Goal: Information Seeking & Learning: Check status

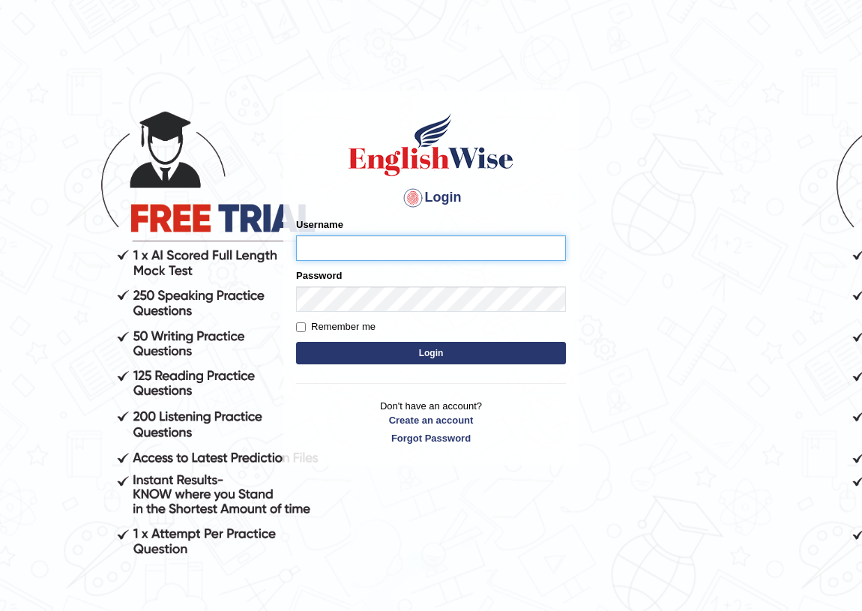
type input "chalida_parramatta"
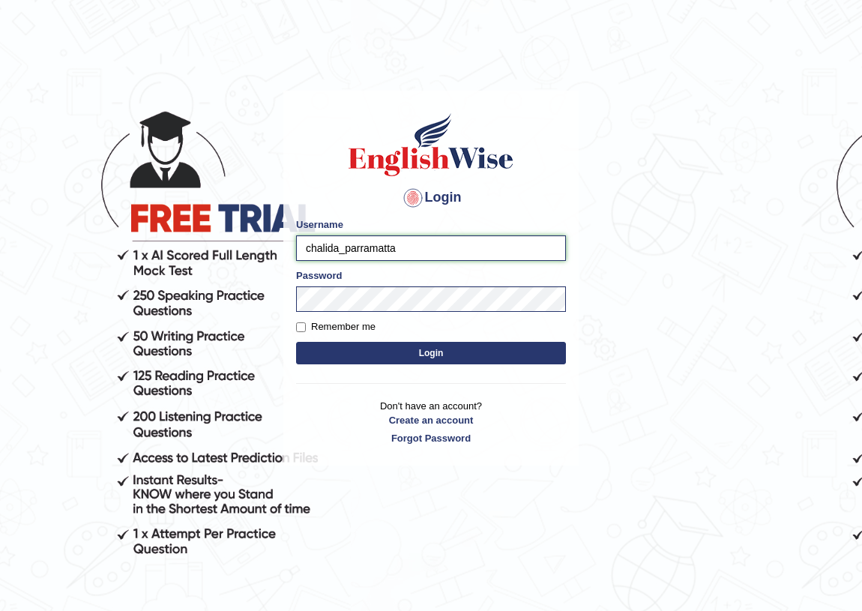
drag, startPoint x: 337, startPoint y: 249, endPoint x: 259, endPoint y: 255, distance: 78.2
click at [259, 255] on body "Login Please fix the following errors: Username chalida_parramatta Password Rem…" at bounding box center [431, 348] width 862 height 611
type input "pooja_parramatta"
click at [296, 342] on button "Login" at bounding box center [431, 353] width 270 height 22
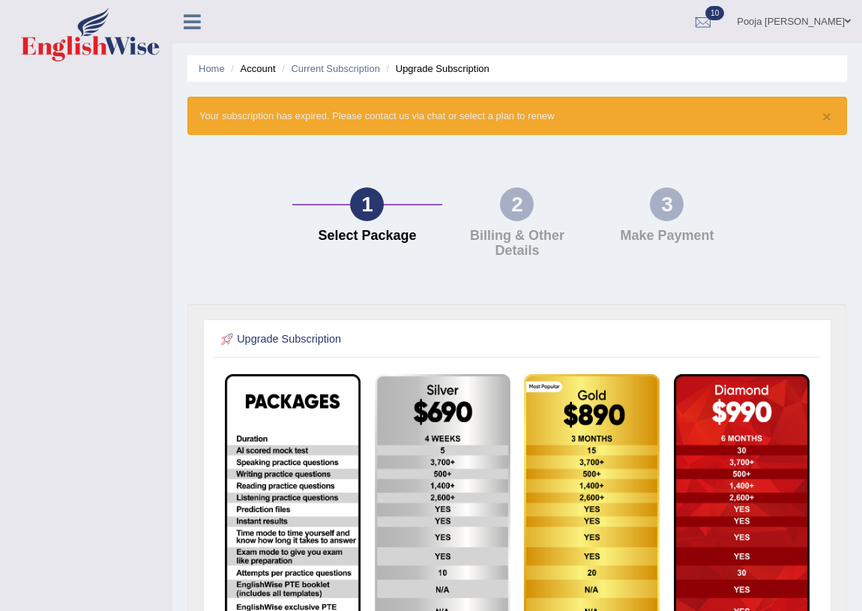
click at [836, 15] on link "Pooja Dhakal" at bounding box center [794, 19] width 136 height 39
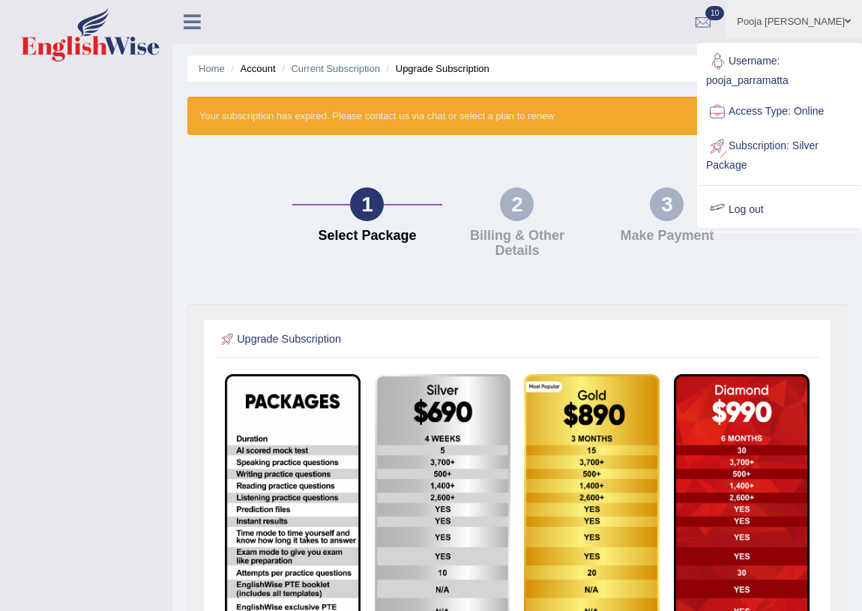
click at [761, 211] on link "Log out" at bounding box center [780, 210] width 162 height 34
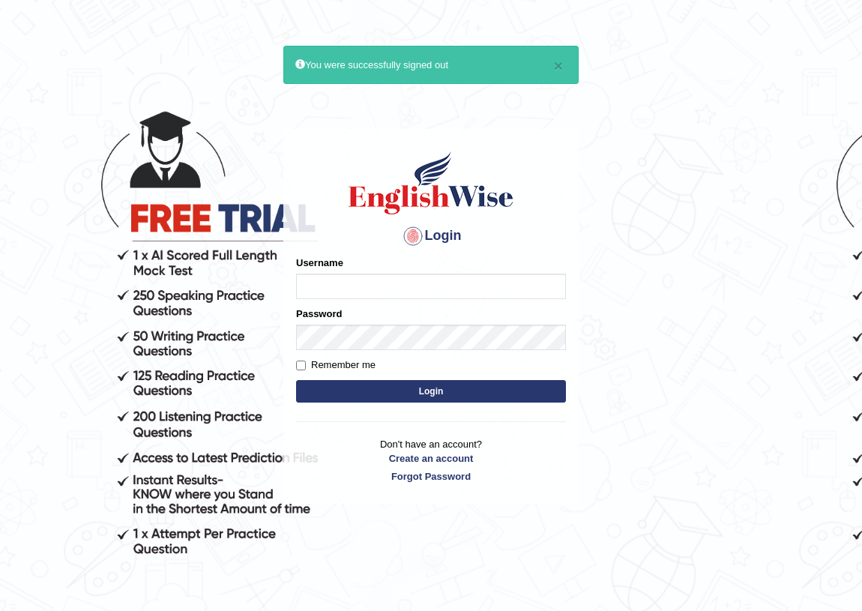
click at [401, 294] on input "Username" at bounding box center [431, 286] width 270 height 25
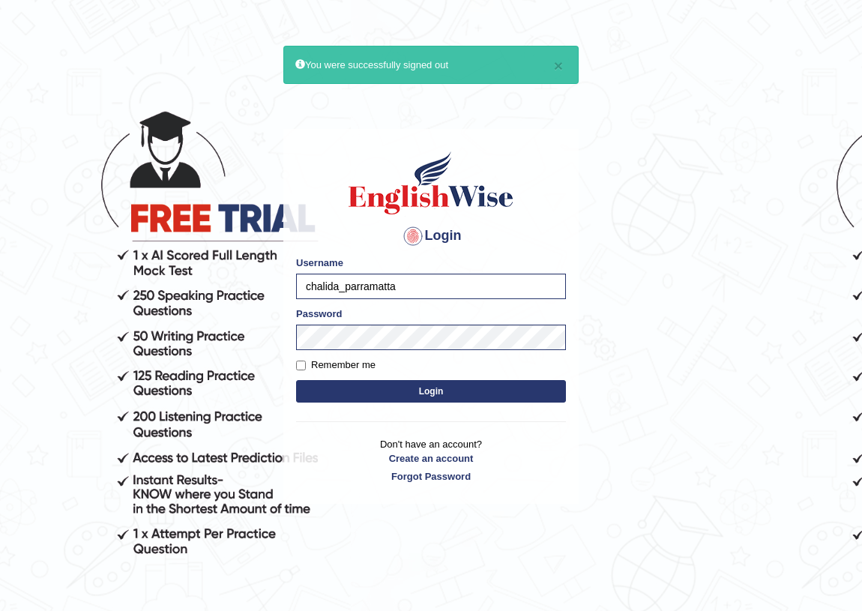
drag, startPoint x: 422, startPoint y: 286, endPoint x: 271, endPoint y: 295, distance: 151.8
click at [271, 295] on body "× You were successfully signed out Login Please fix the following errors: Usern…" at bounding box center [431, 348] width 862 height 611
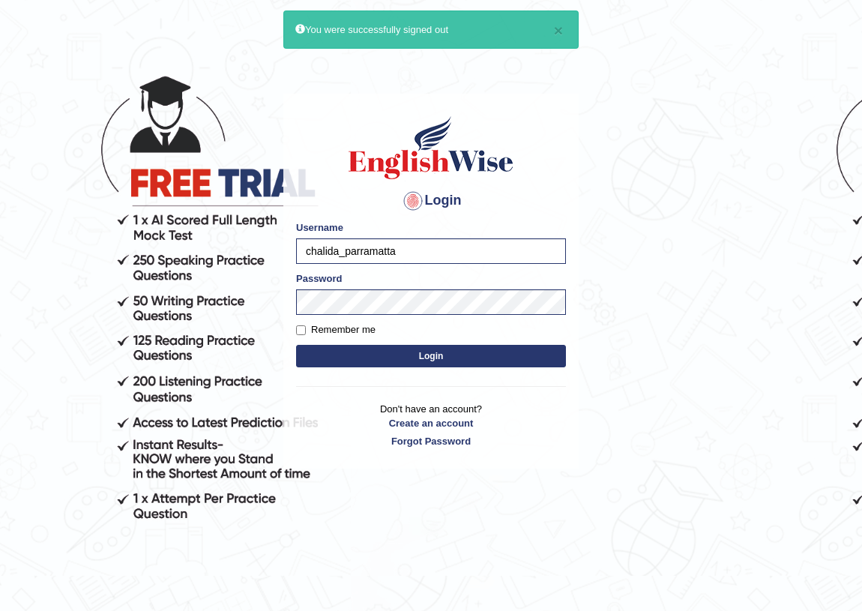
scroll to position [67, 0]
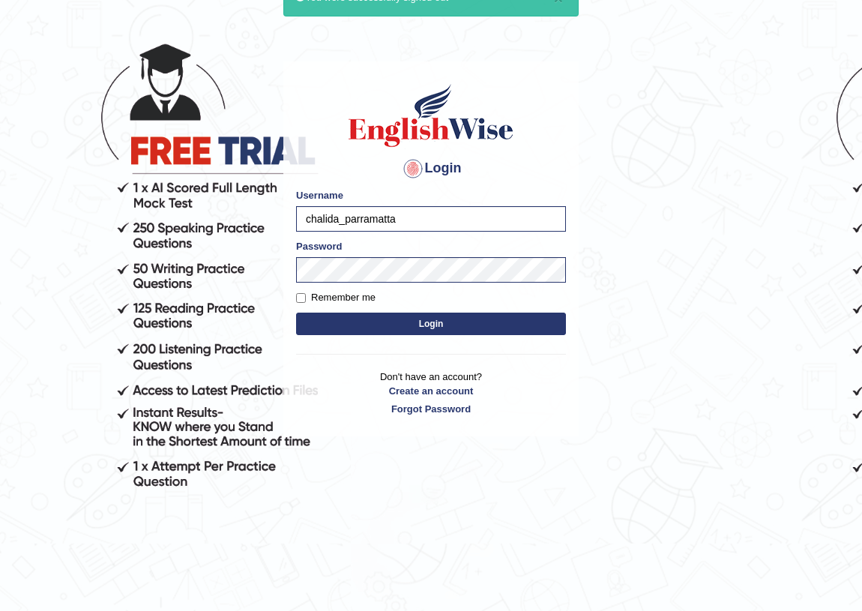
click at [487, 217] on input "chalida_parramatta" at bounding box center [431, 218] width 270 height 25
click at [430, 217] on input "chalida_parramatta" at bounding box center [431, 218] width 270 height 25
drag, startPoint x: 337, startPoint y: 216, endPoint x: 288, endPoint y: 216, distance: 49.5
click at [288, 216] on div "Login Please fix the following errors: Username chalida_parramatta Password Rem…" at bounding box center [430, 248] width 295 height 375
type input "vamshimacherla_parramatta"
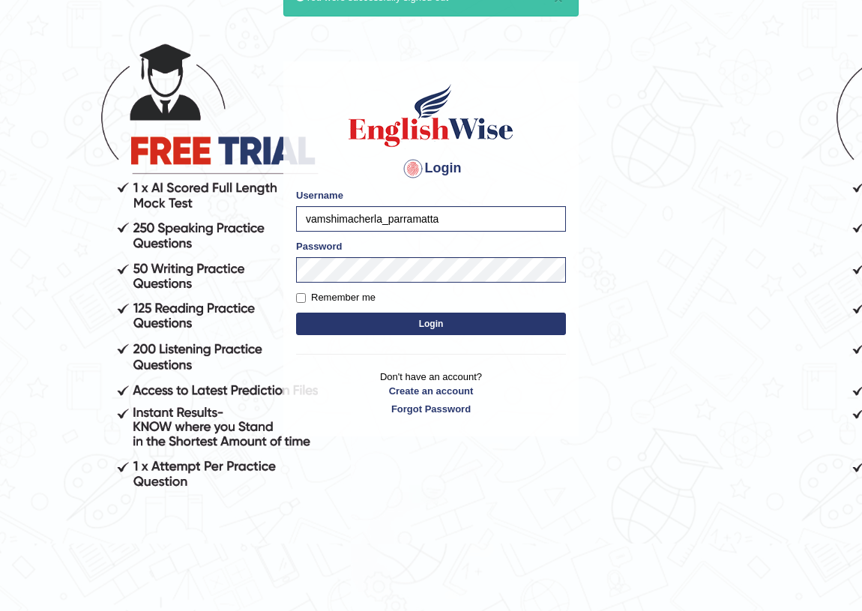
click at [296, 313] on button "Login" at bounding box center [431, 324] width 270 height 22
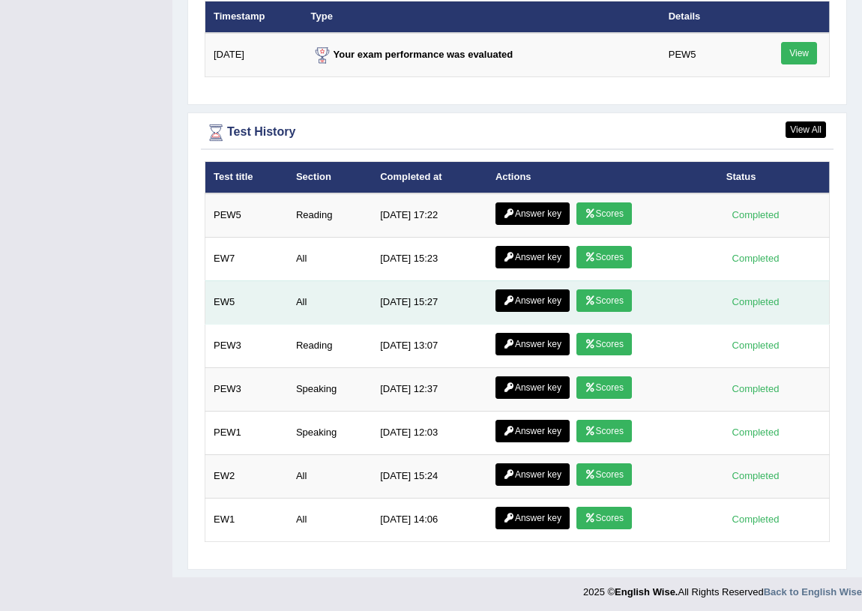
scroll to position [1746, 0]
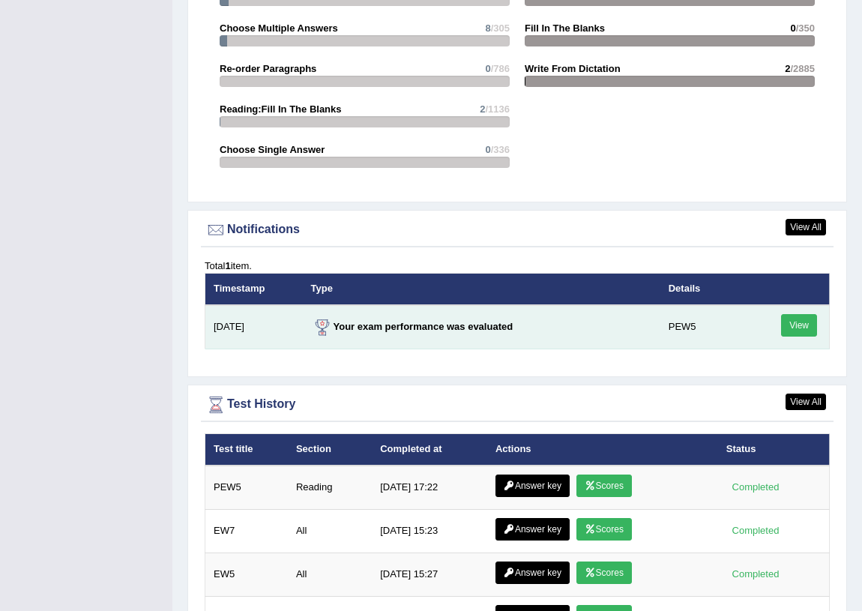
click at [796, 324] on link "View" at bounding box center [799, 325] width 36 height 22
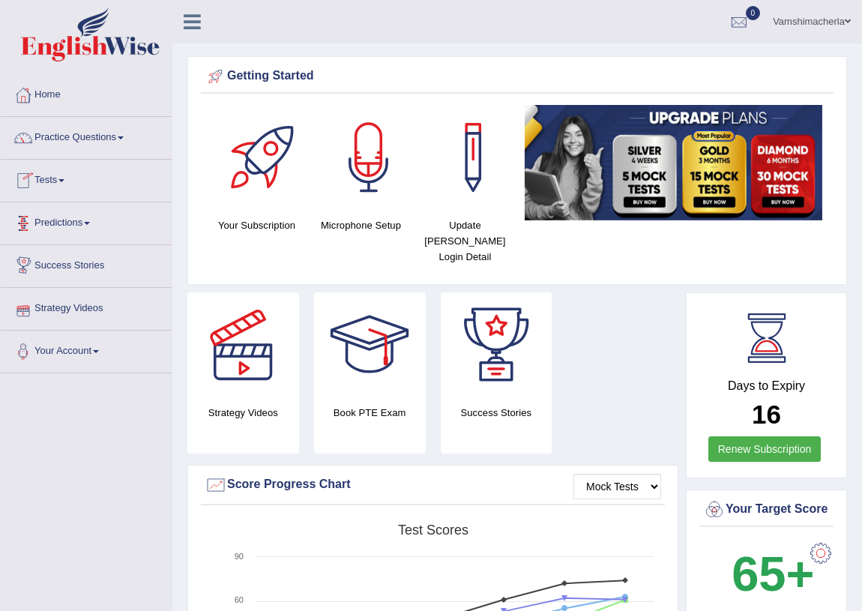
click at [84, 225] on link "Predictions" at bounding box center [86, 220] width 171 height 37
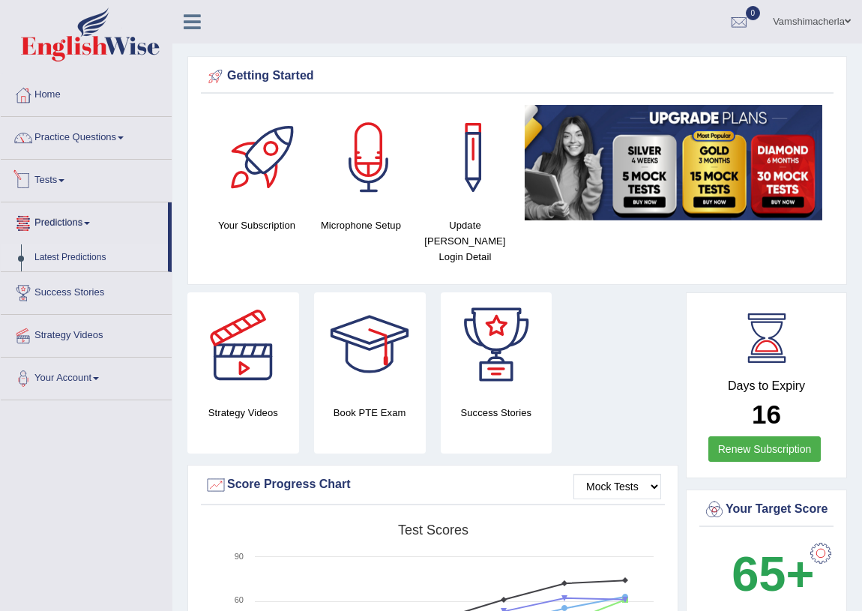
click at [74, 259] on link "Latest Predictions" at bounding box center [98, 257] width 140 height 27
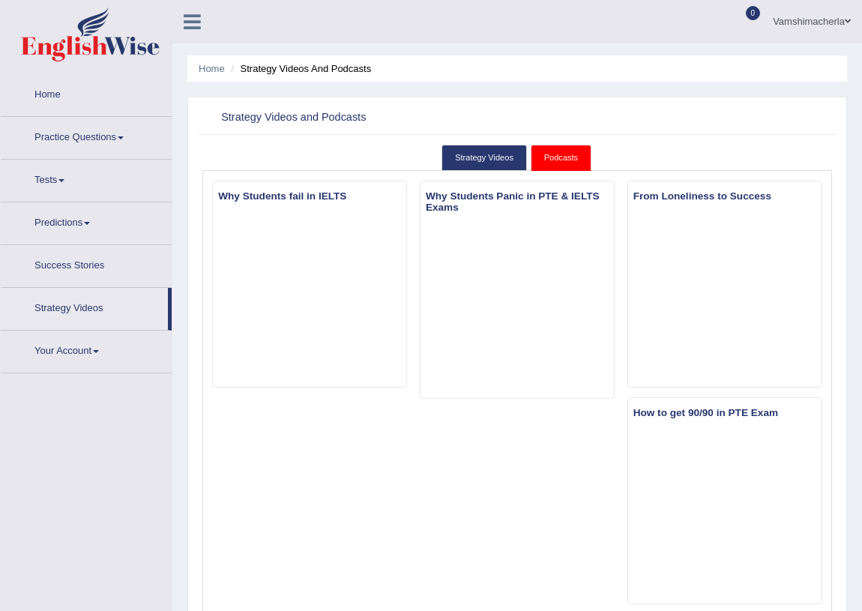
click at [94, 270] on link "Success Stories" at bounding box center [86, 263] width 171 height 37
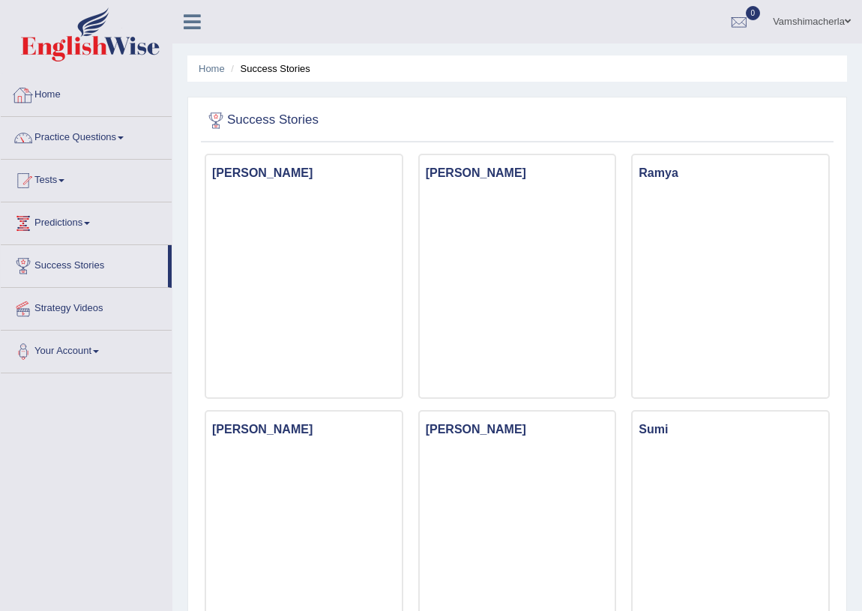
click at [61, 90] on link "Home" at bounding box center [86, 92] width 171 height 37
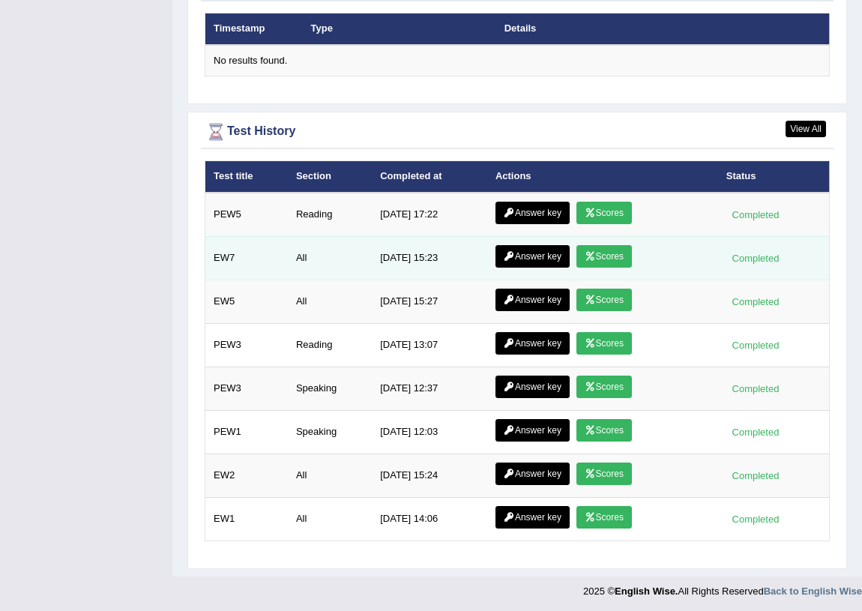
click at [593, 256] on icon at bounding box center [590, 256] width 11 height 9
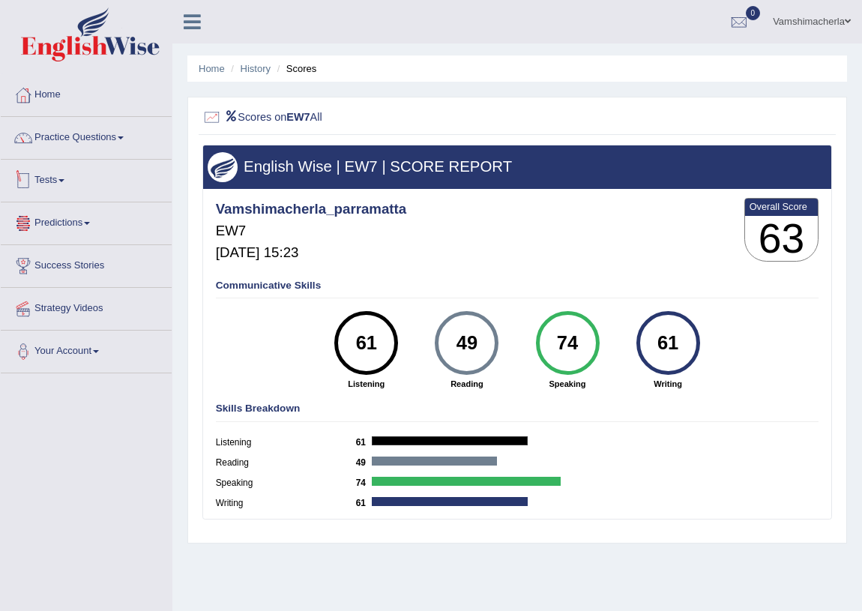
click at [400, 189] on div "Vamshimacherla_parramatta EW7 Sep 9, 2025, 15:23 Overall Score 63 Communicative…" at bounding box center [517, 192] width 629 height 7
click at [307, 64] on li "Scores" at bounding box center [295, 68] width 43 height 14
click at [266, 67] on link "History" at bounding box center [256, 68] width 30 height 11
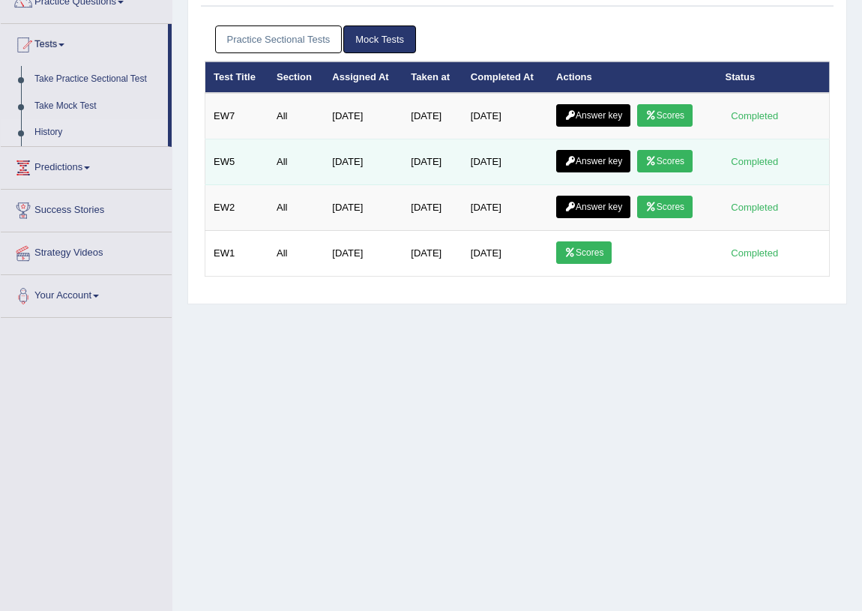
click at [571, 152] on link "Answer key" at bounding box center [593, 161] width 74 height 22
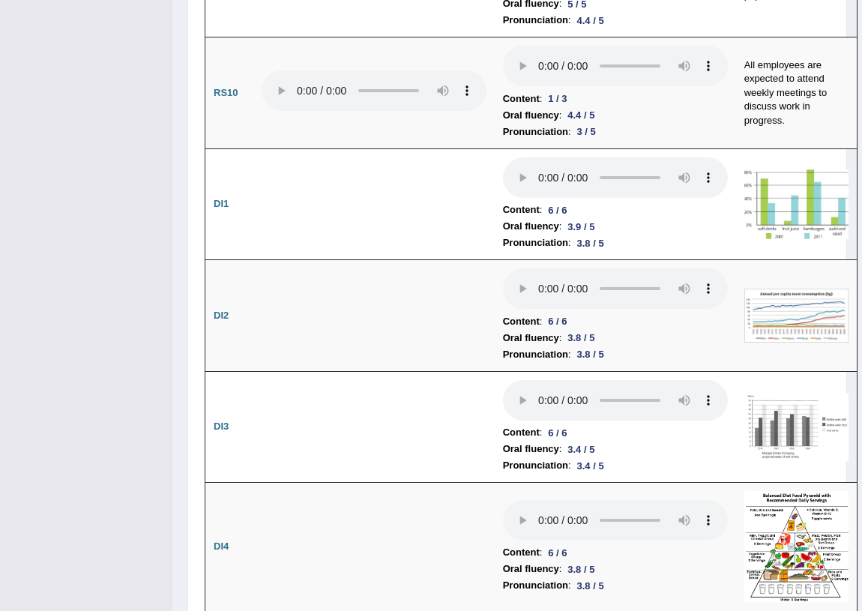
scroll to position [2679, 0]
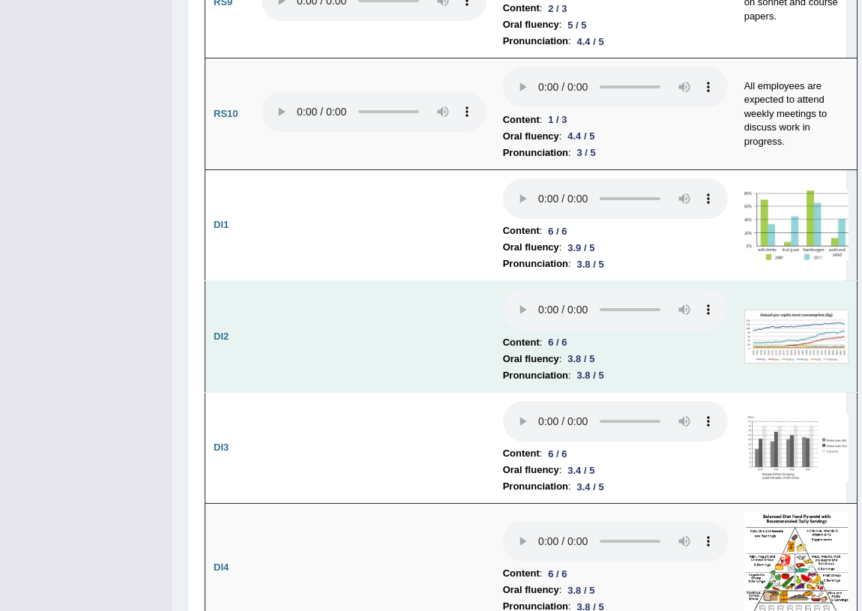
click at [795, 363] on img at bounding box center [797, 336] width 104 height 53
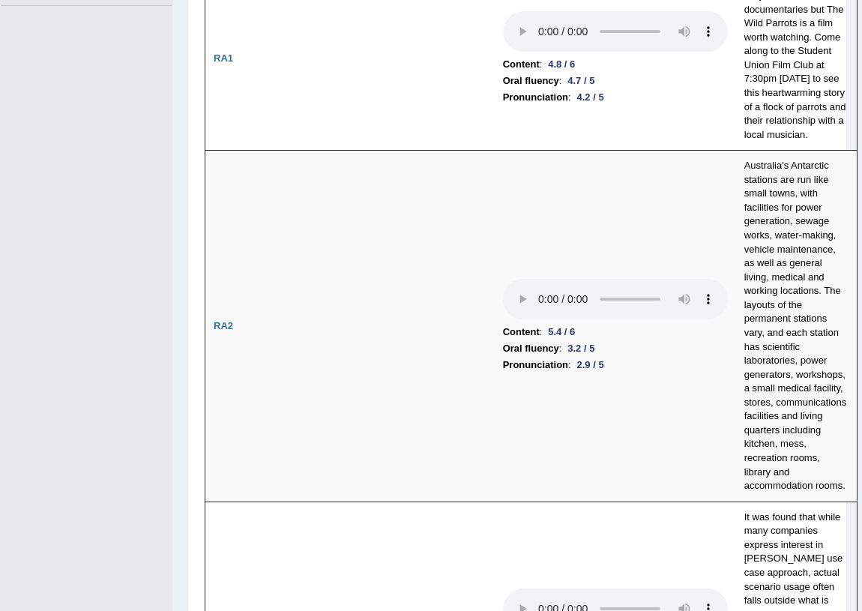
scroll to position [0, 0]
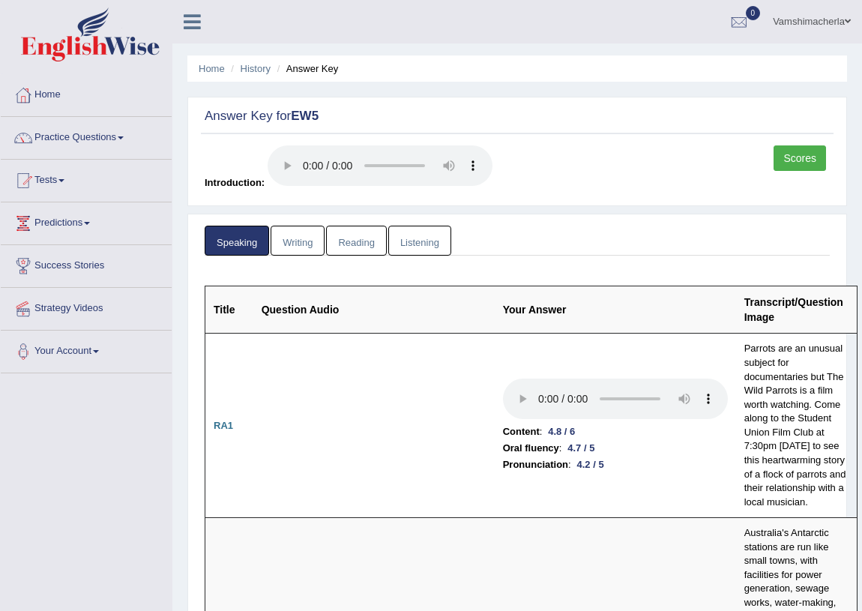
click at [356, 233] on link "Reading" at bounding box center [356, 241] width 60 height 31
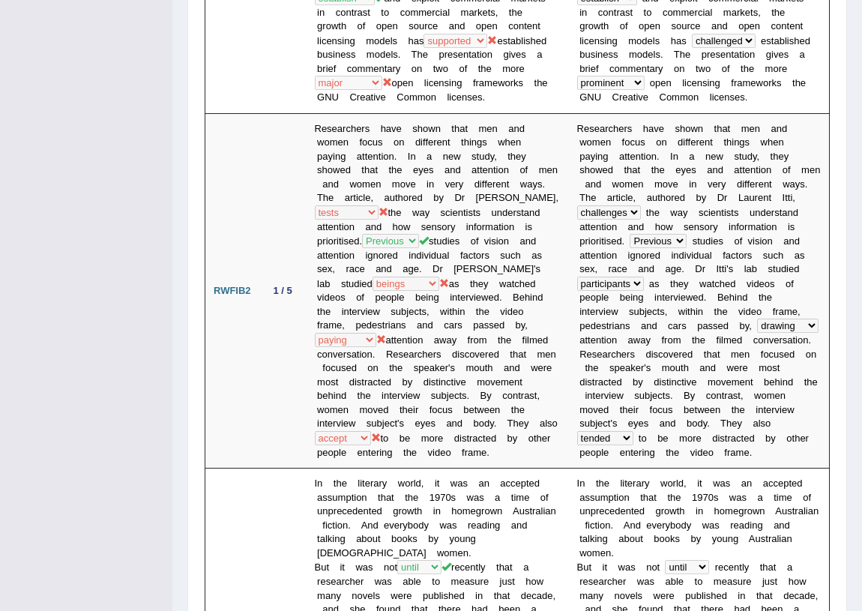
scroll to position [67, 0]
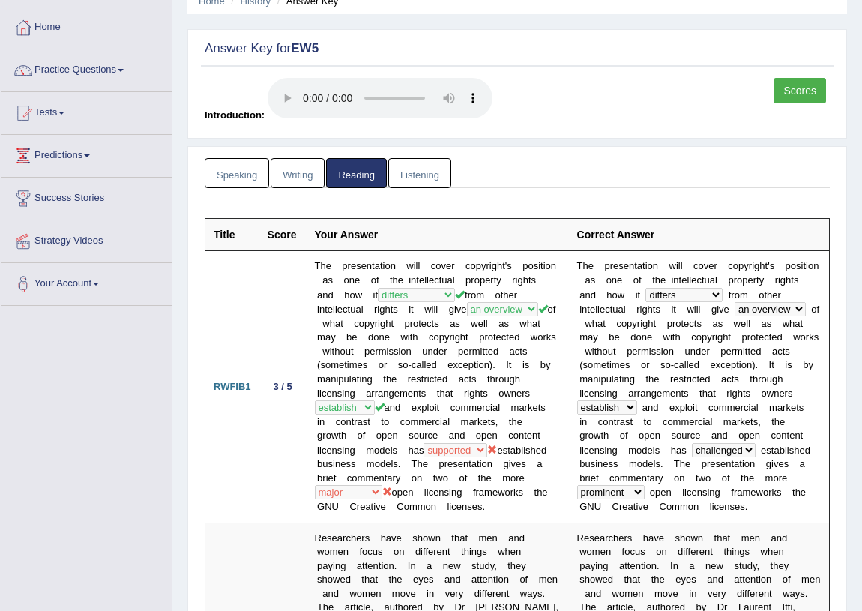
click at [421, 177] on link "Listening" at bounding box center [419, 173] width 63 height 31
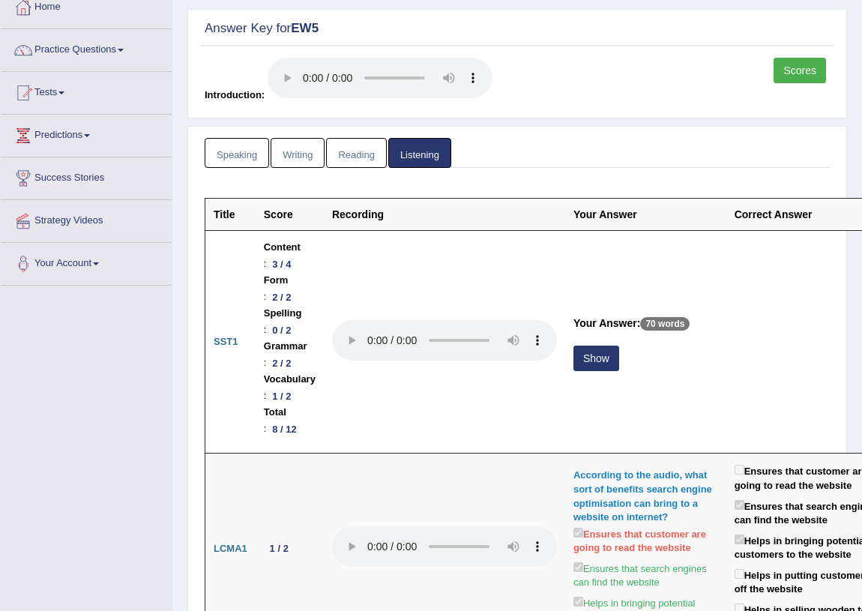
scroll to position [0, 0]
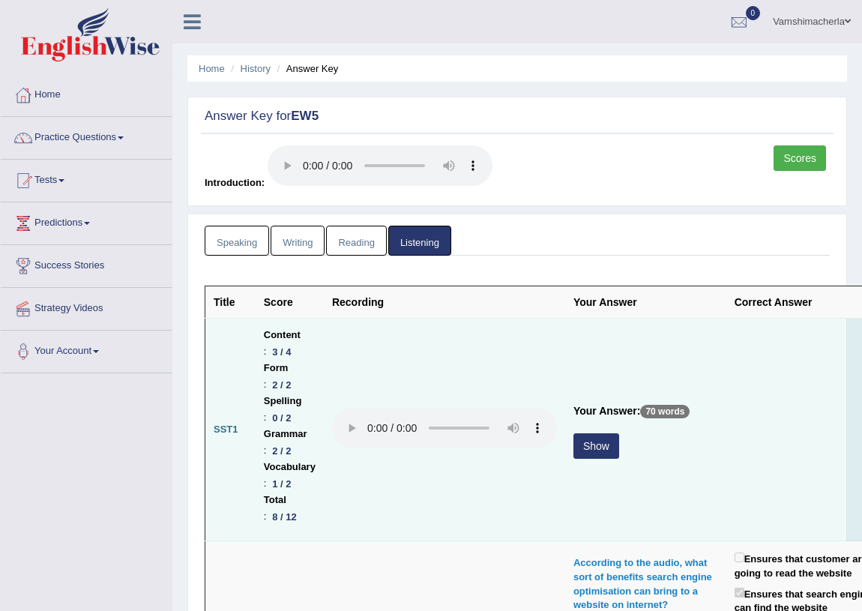
click at [825, 379] on td at bounding box center [807, 430] width 161 height 223
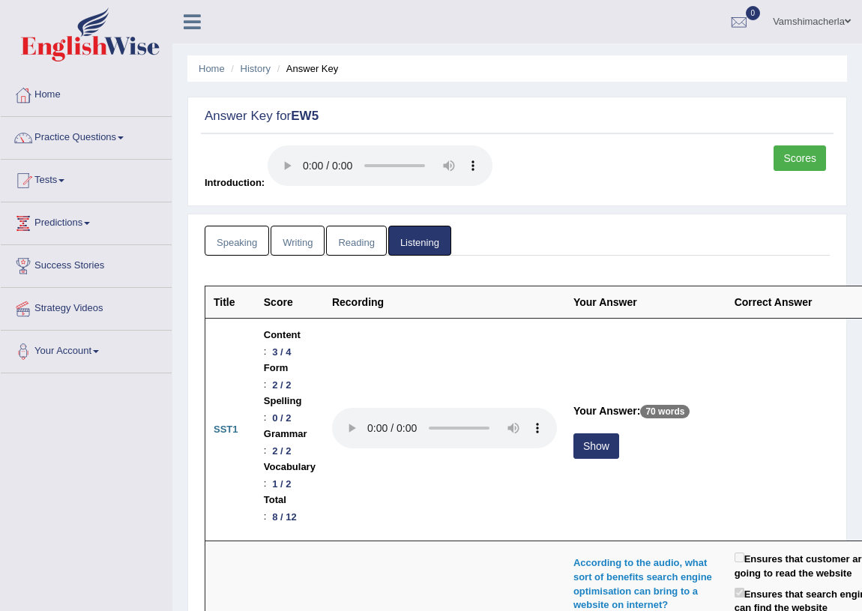
click at [830, 16] on link "Vamshimacherla" at bounding box center [812, 19] width 100 height 39
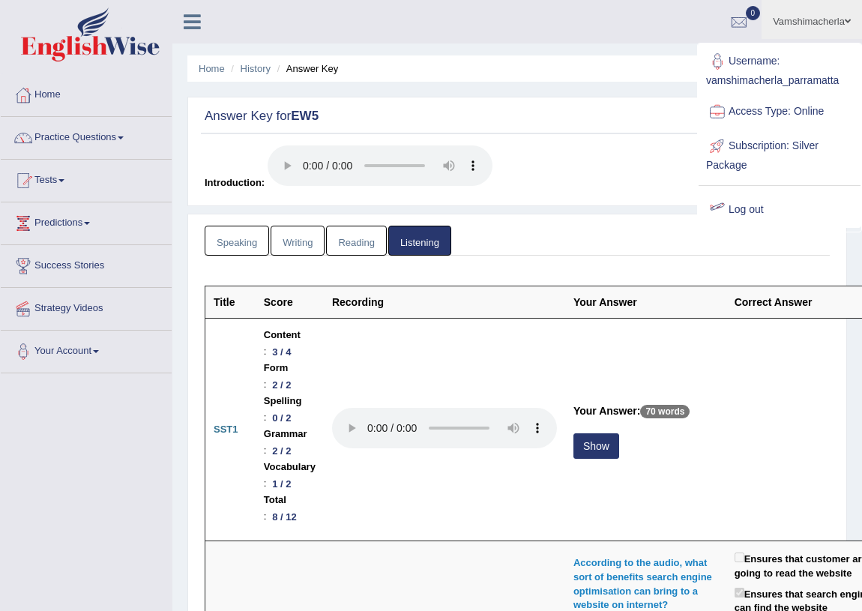
click at [748, 201] on link "Log out" at bounding box center [780, 210] width 162 height 34
